Goal: Task Accomplishment & Management: Manage account settings

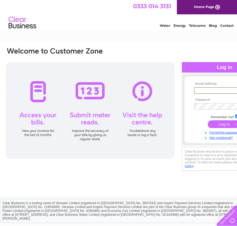
type input "kenny.atkinson@outlook.com"
click at [208, 124] on input "submit" at bounding box center [225, 124] width 34 height 8
click at [208, 125] on input "submit" at bounding box center [225, 124] width 34 height 8
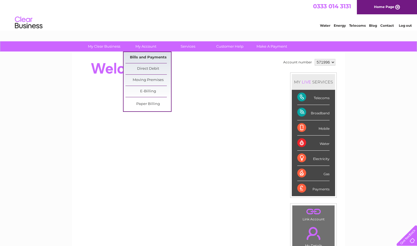
click at [143, 57] on link "Bills and Payments" at bounding box center [147, 57] width 45 height 11
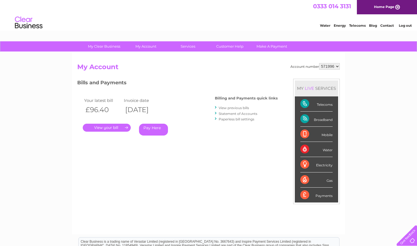
click at [120, 127] on link "." at bounding box center [107, 128] width 48 height 8
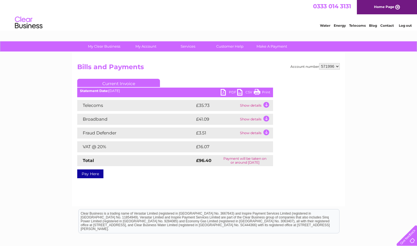
click at [230, 93] on link "PDF" at bounding box center [229, 93] width 17 height 8
